Goal: Task Accomplishment & Management: Manage account settings

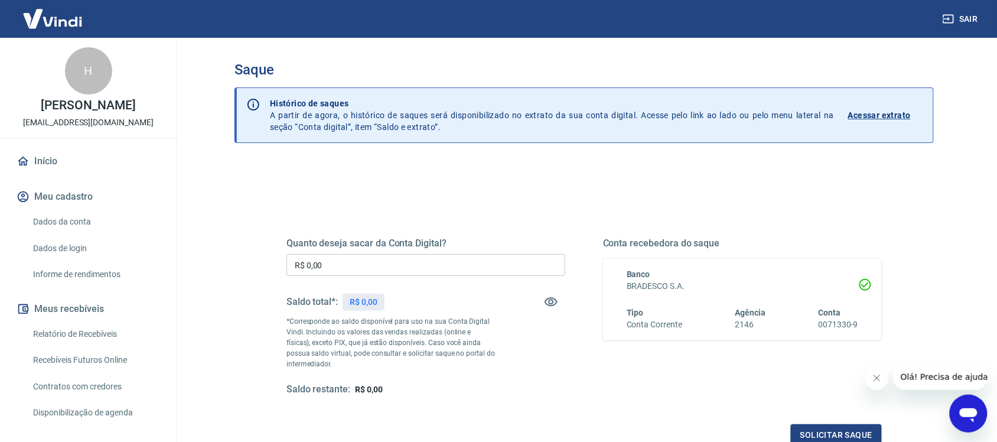
drag, startPoint x: 353, startPoint y: 273, endPoint x: 186, endPoint y: 289, distance: 167.4
click at [186, 289] on main "Saque Histórico de saques A partir de agora, o histórico de saques será disponi…" at bounding box center [584, 240] width 826 height 404
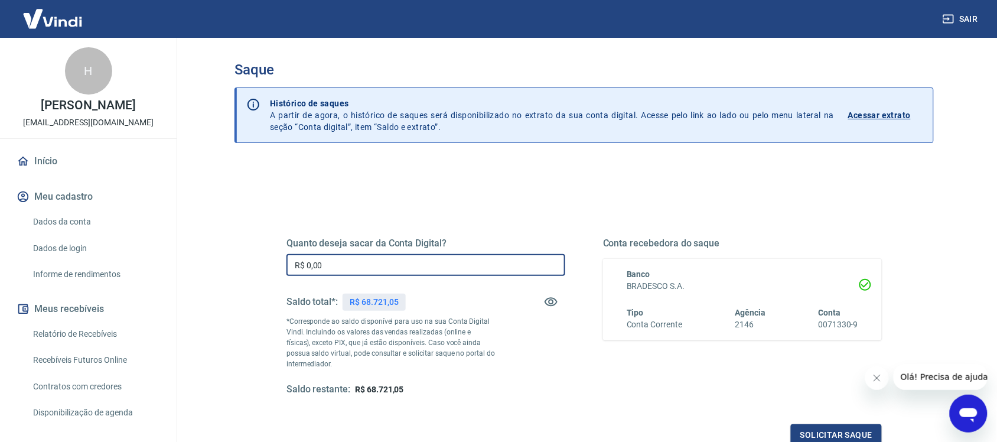
drag, startPoint x: 399, startPoint y: 271, endPoint x: 74, endPoint y: 284, distance: 324.6
click at [74, 284] on div "Sair H [PERSON_NAME] [EMAIL_ADDRESS][DOMAIN_NAME] Início Meu cadastro Dados da …" at bounding box center [498, 221] width 997 height 442
type input "R$ 42.029,41"
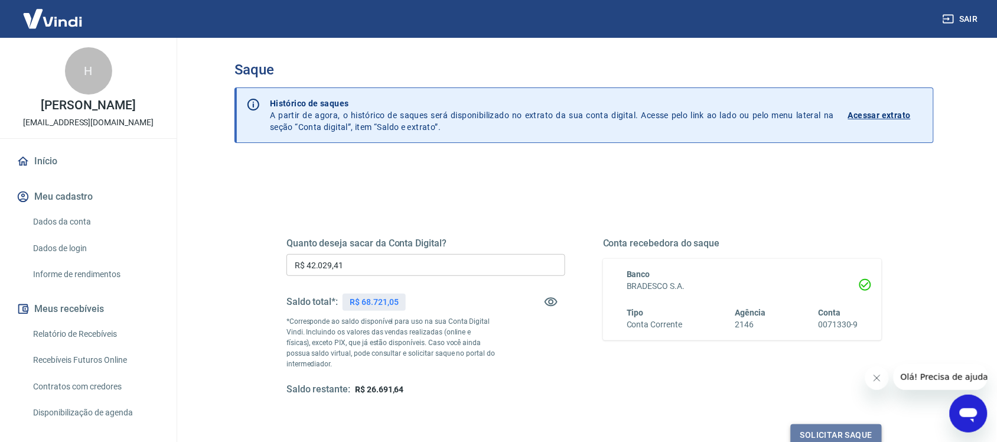
click at [815, 435] on button "Solicitar saque" at bounding box center [836, 435] width 91 height 22
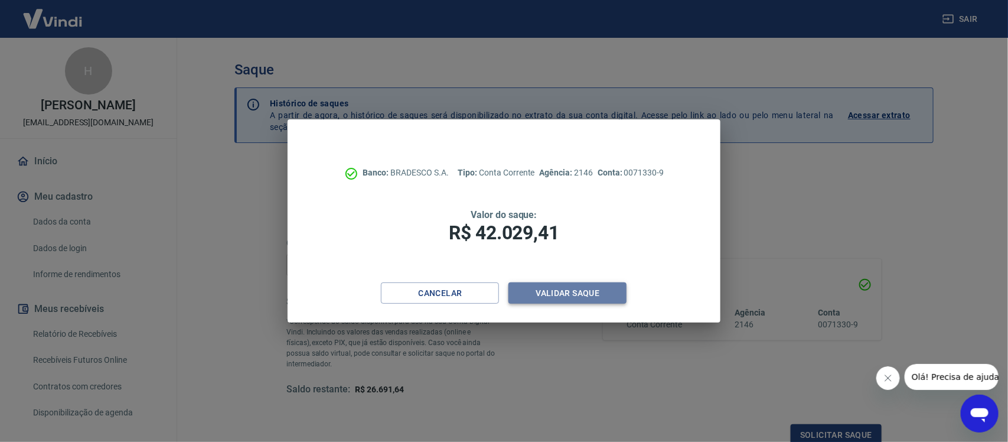
click at [570, 294] on button "Validar saque" at bounding box center [568, 293] width 118 height 22
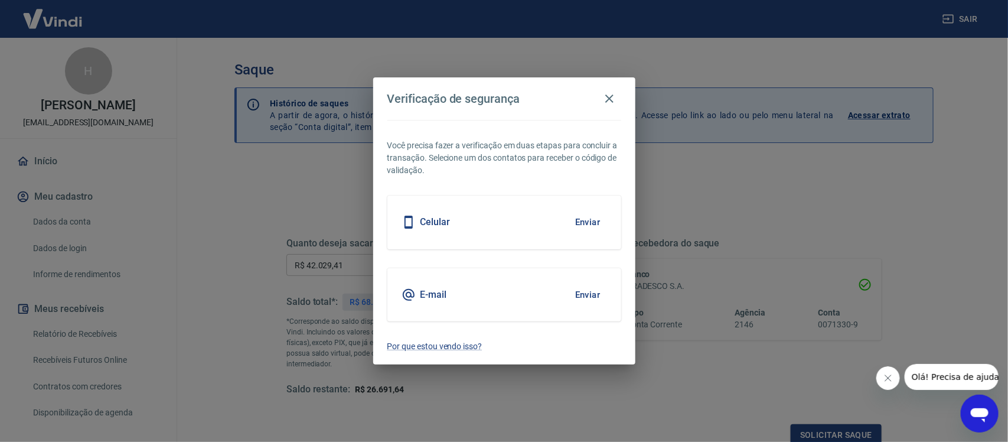
scroll to position [4, 0]
click at [582, 232] on button "Enviar" at bounding box center [588, 222] width 38 height 25
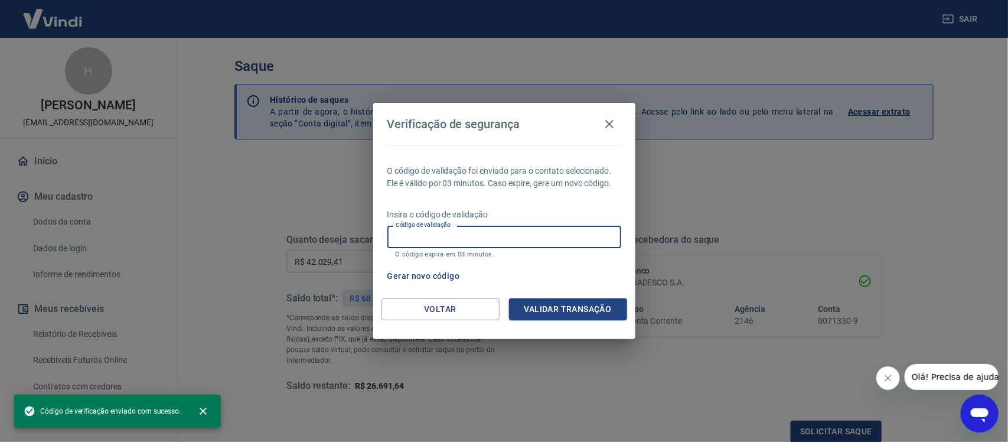
click at [434, 240] on input "Código de validação" at bounding box center [504, 237] width 234 height 22
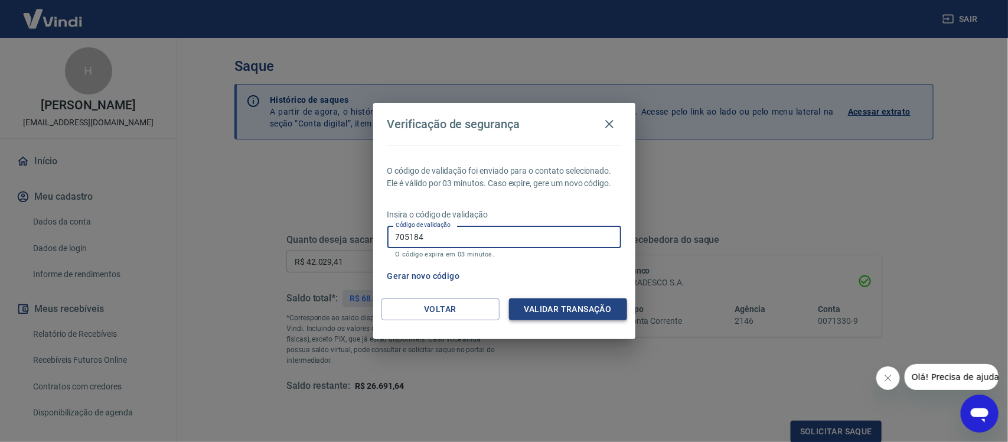
type input "705184"
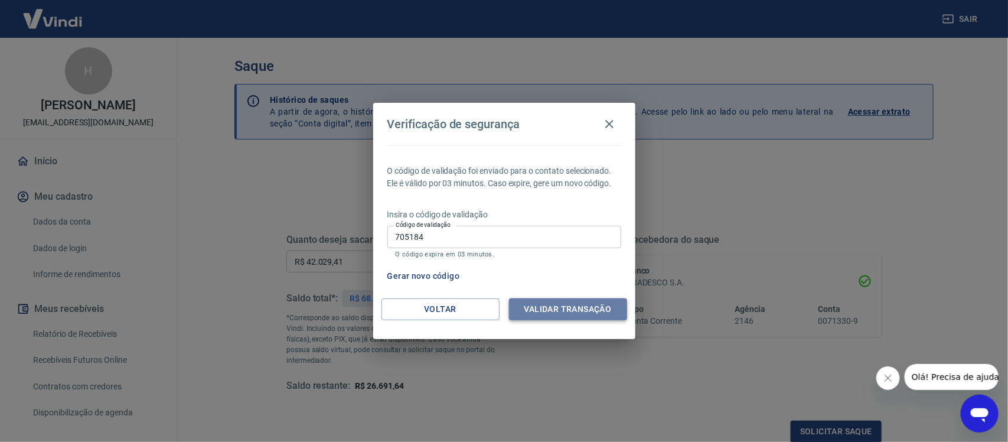
click at [547, 314] on button "Validar transação" at bounding box center [568, 309] width 118 height 22
